Goal: Transaction & Acquisition: Purchase product/service

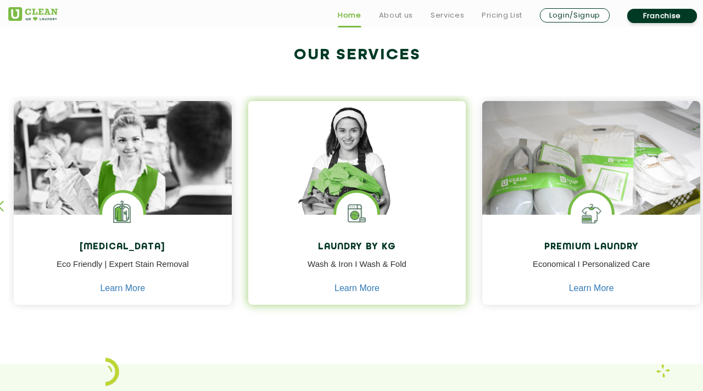
scroll to position [415, 0]
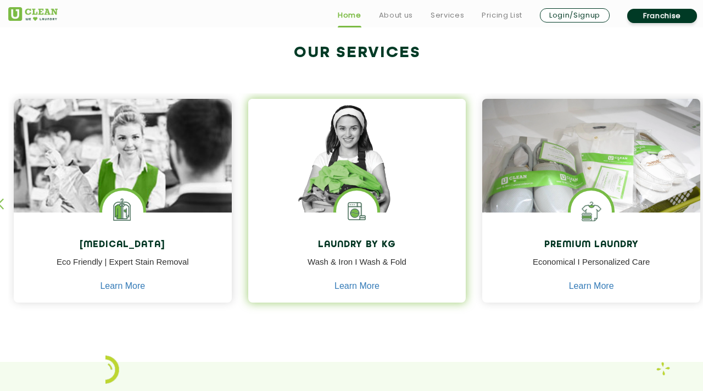
click at [362, 265] on p "Wash & Iron I Wash & Fold" at bounding box center [356, 268] width 201 height 25
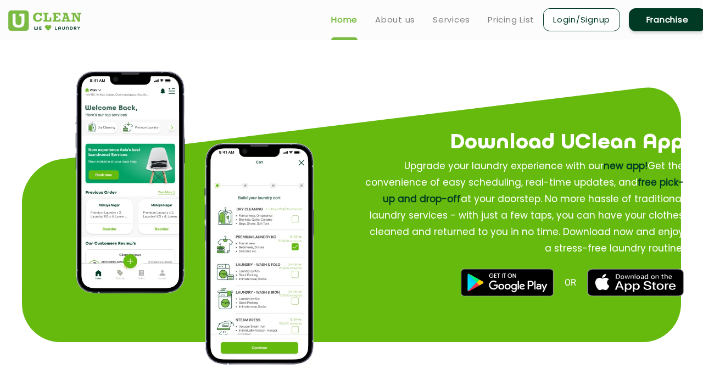
scroll to position [1259, 0]
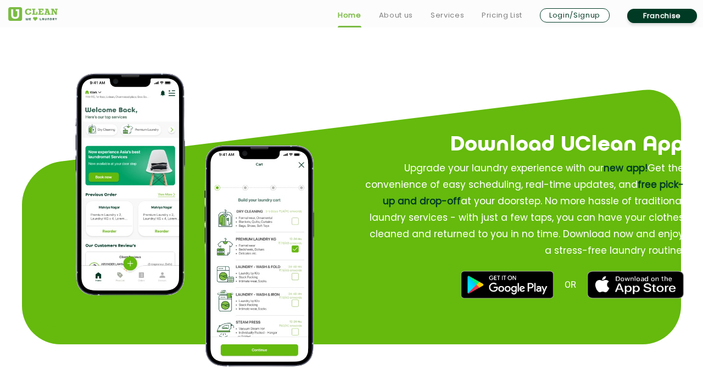
click at [589, 15] on link "Login/Signup" at bounding box center [575, 15] width 70 height 14
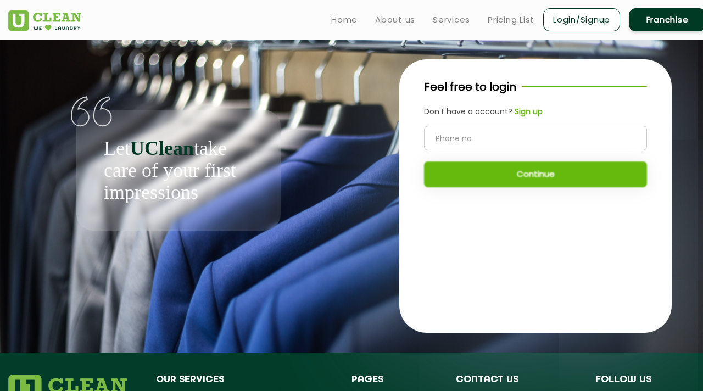
click at [485, 138] on input "tel" at bounding box center [535, 138] width 223 height 25
click at [349, 23] on link "Home" at bounding box center [344, 19] width 26 height 13
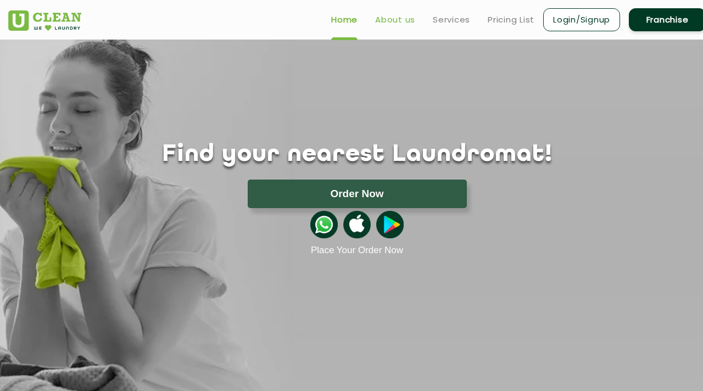
click at [397, 19] on link "About us" at bounding box center [395, 19] width 40 height 13
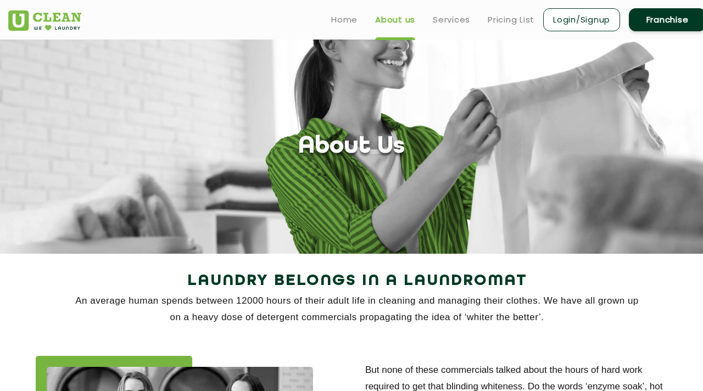
click at [584, 24] on link "Login/Signup" at bounding box center [581, 19] width 77 height 23
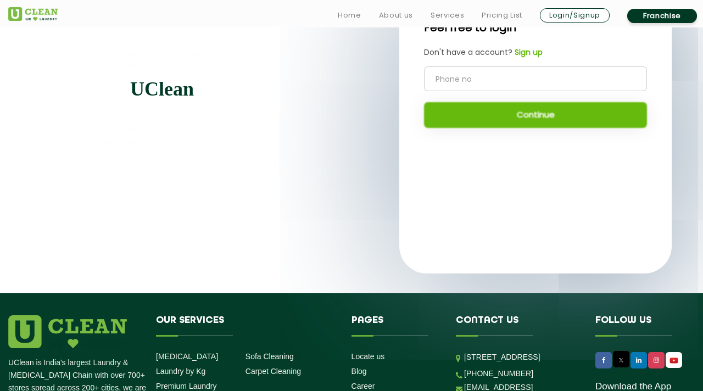
scroll to position [63, 0]
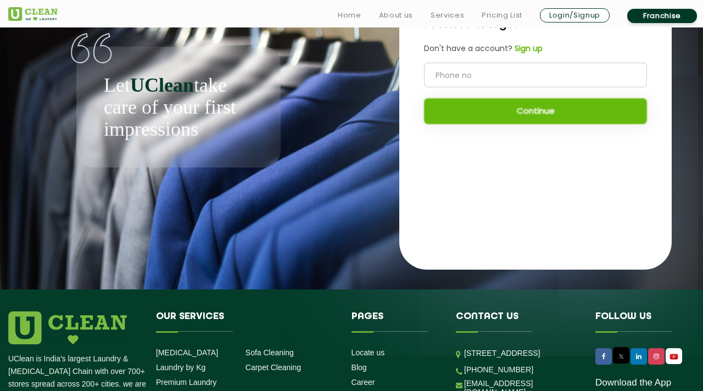
click at [496, 66] on input "tel" at bounding box center [535, 75] width 223 height 25
